Goal: Information Seeking & Learning: Learn about a topic

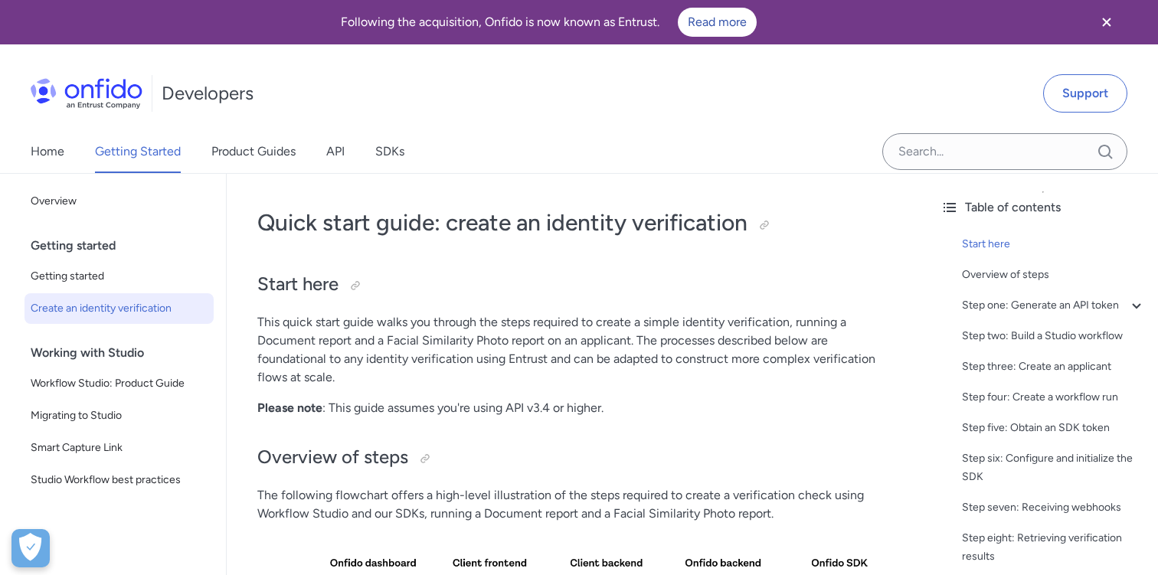
click at [1104, 21] on icon "Close banner" at bounding box center [1106, 22] width 8 height 8
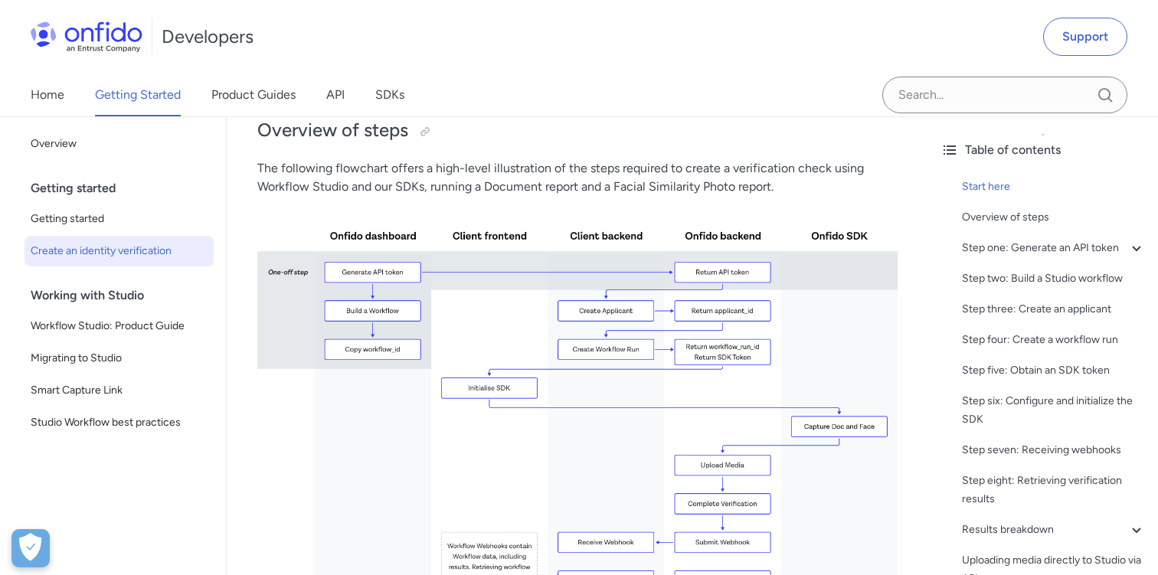
scroll to position [278, 0]
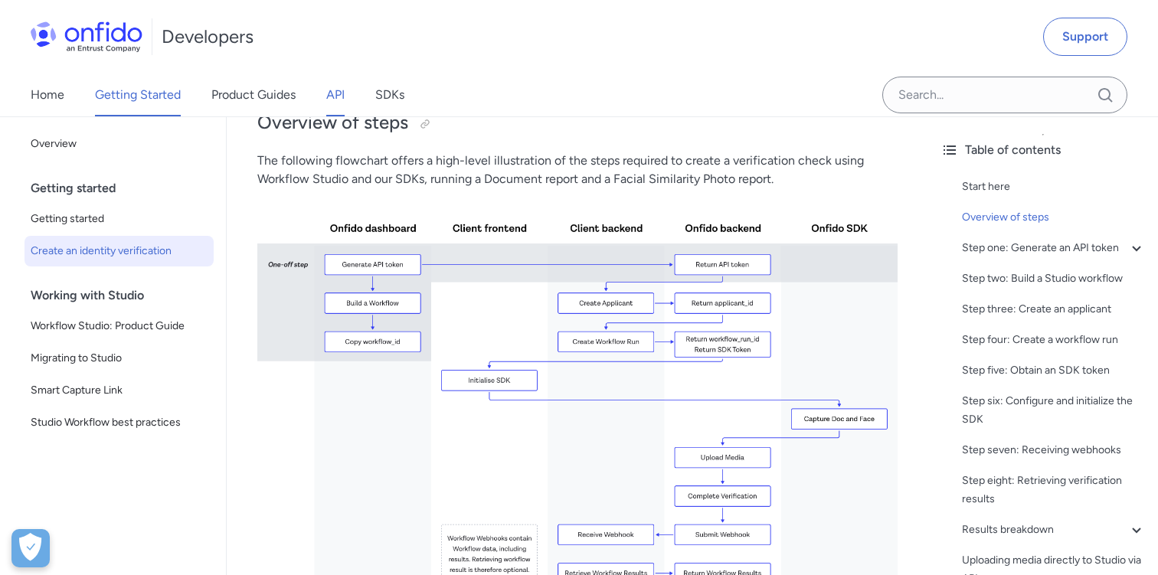
click at [332, 93] on link "API" at bounding box center [335, 95] width 18 height 43
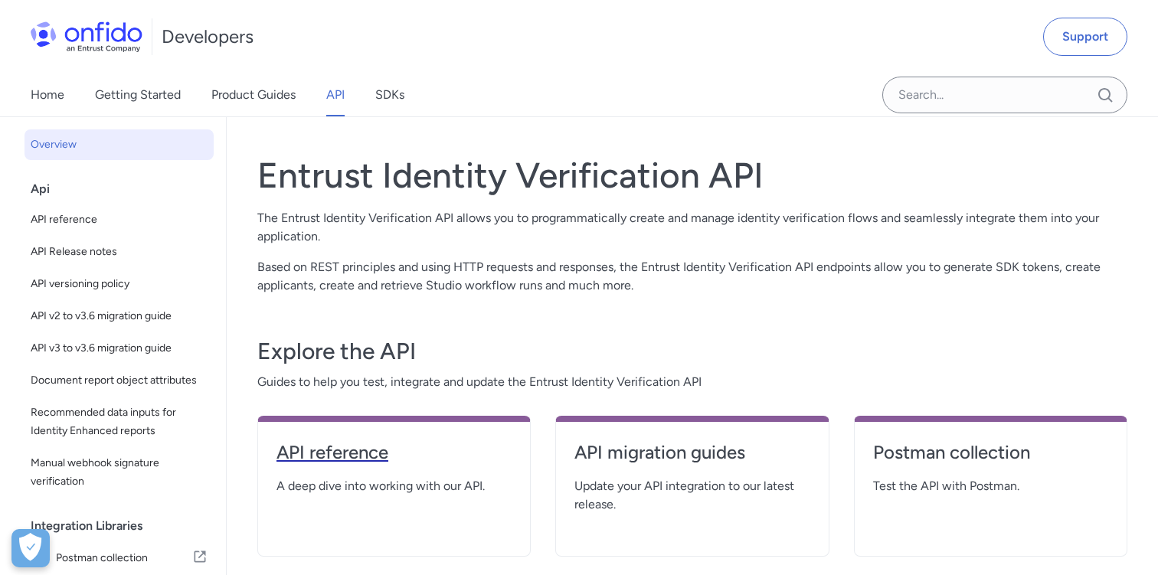
click at [339, 456] on h4 "API reference" at bounding box center [393, 452] width 235 height 25
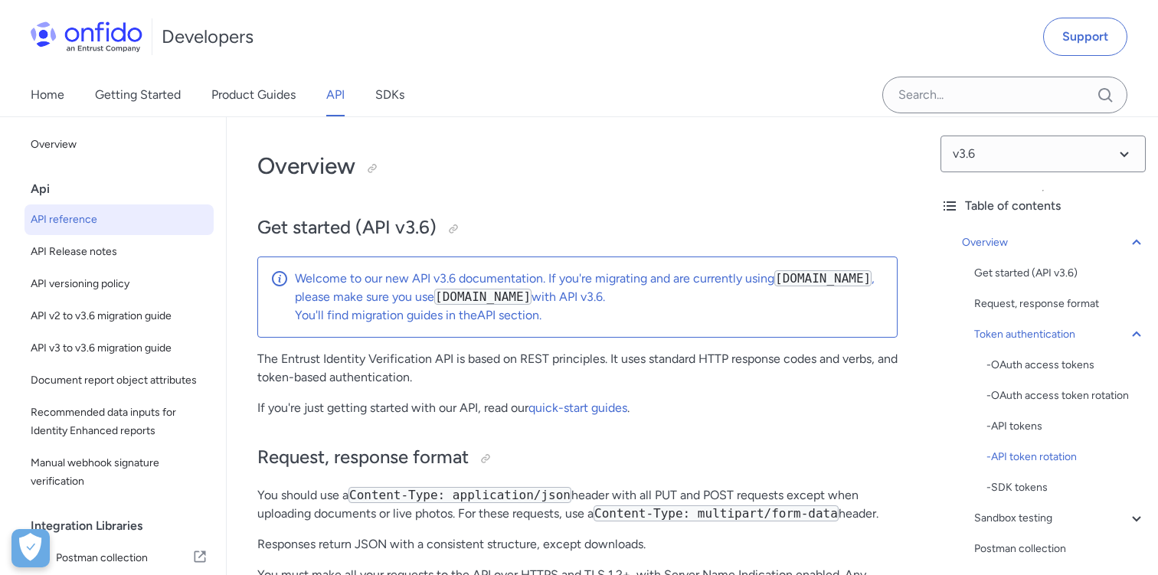
scroll to position [1788, 0]
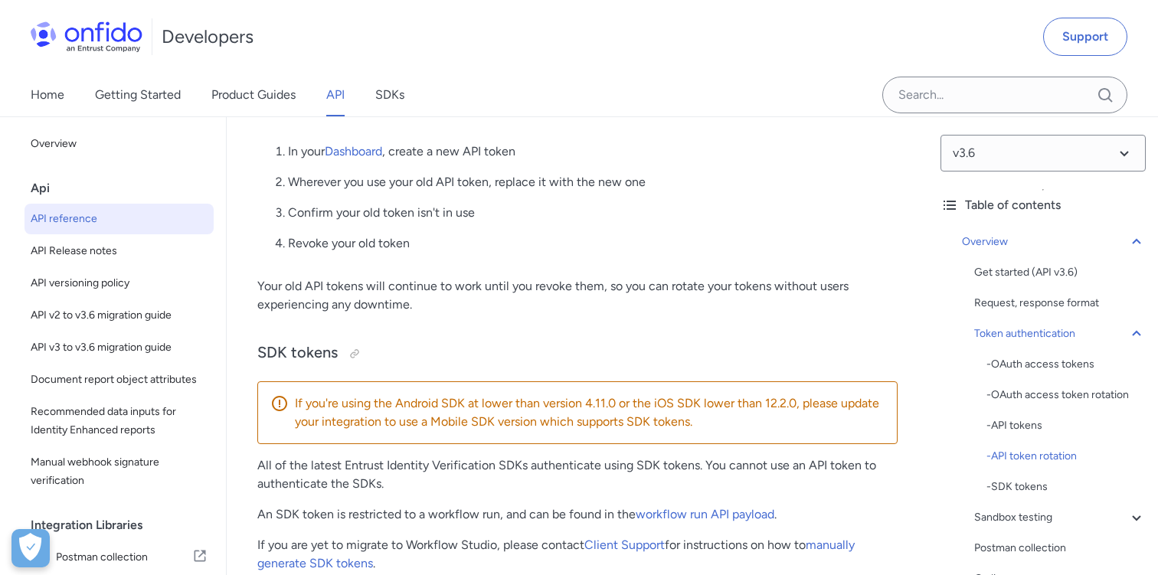
click at [711, 287] on p "Your old API tokens will continue to work until you revoke them, so you can rot…" at bounding box center [577, 295] width 640 height 37
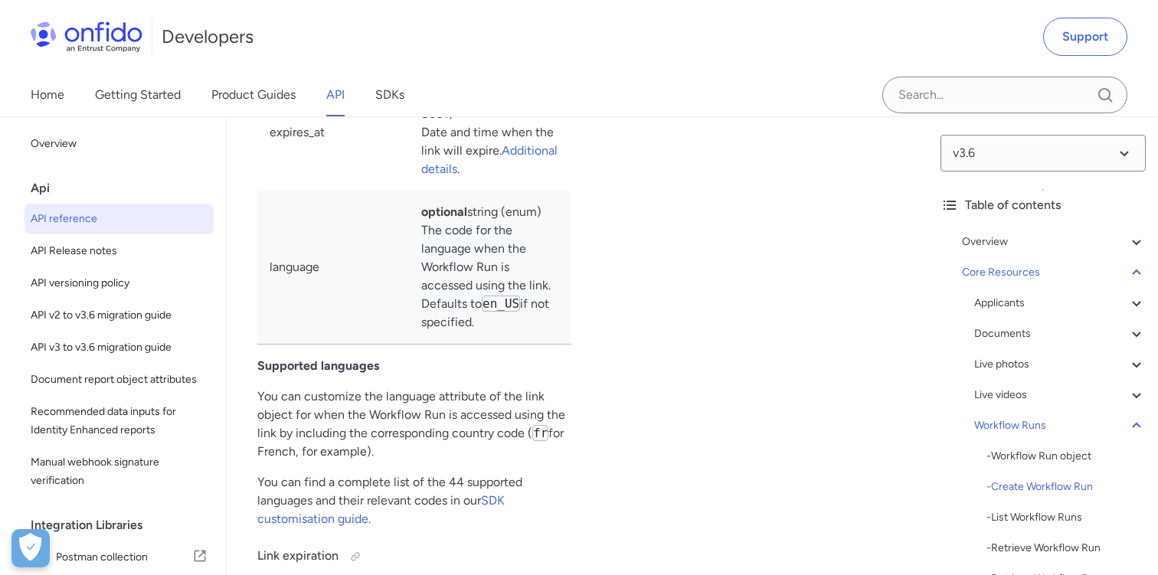
scroll to position [42310, 0]
